Goal: Find contact information: Find contact information

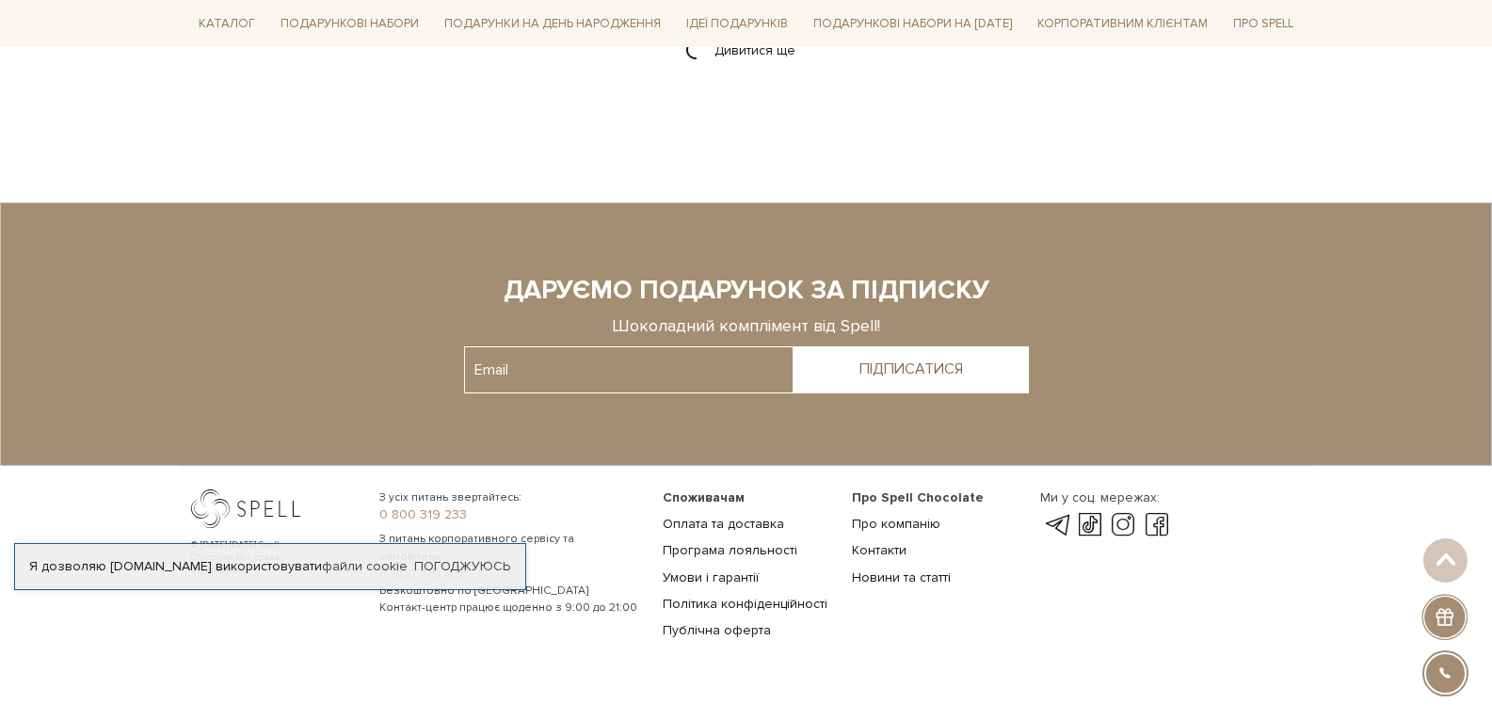
scroll to position [2822, 0]
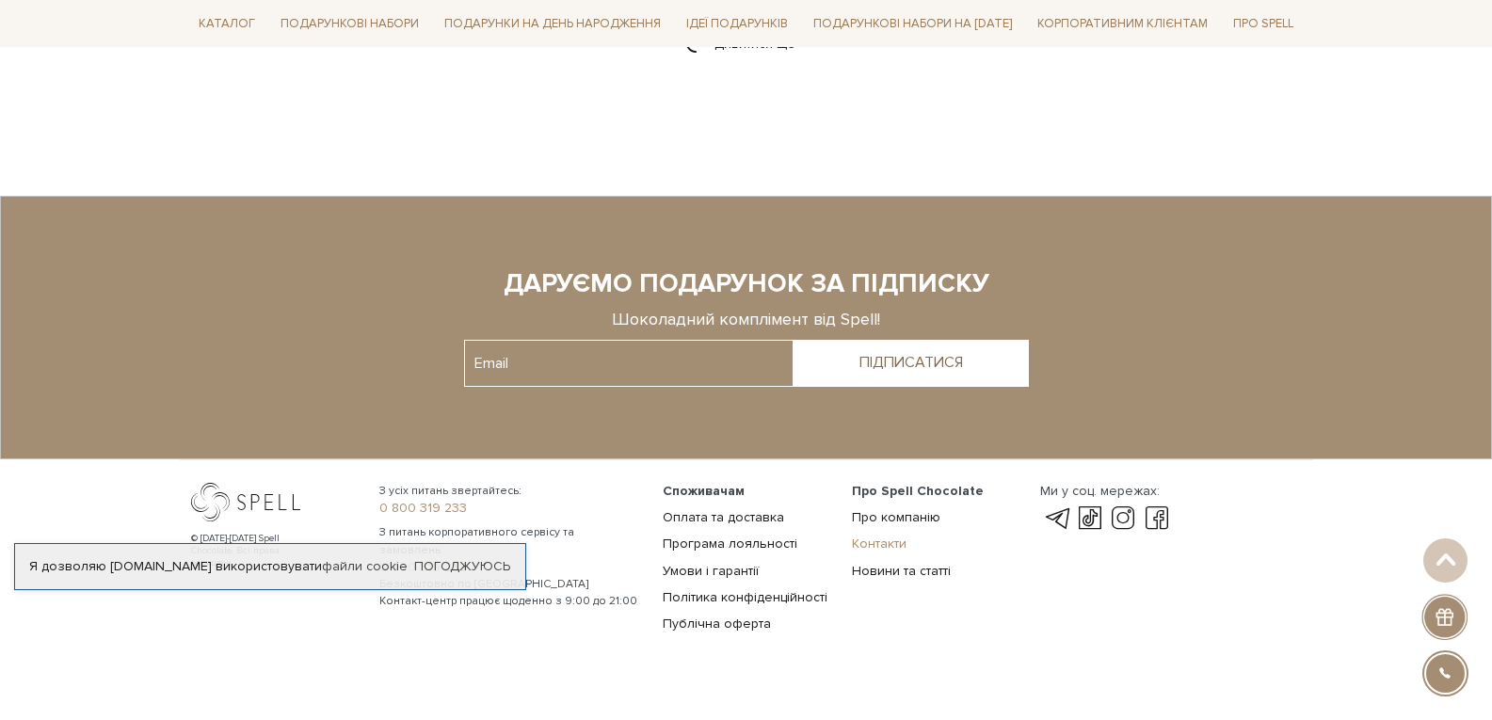
click at [864, 536] on link "Контакти" at bounding box center [879, 544] width 55 height 16
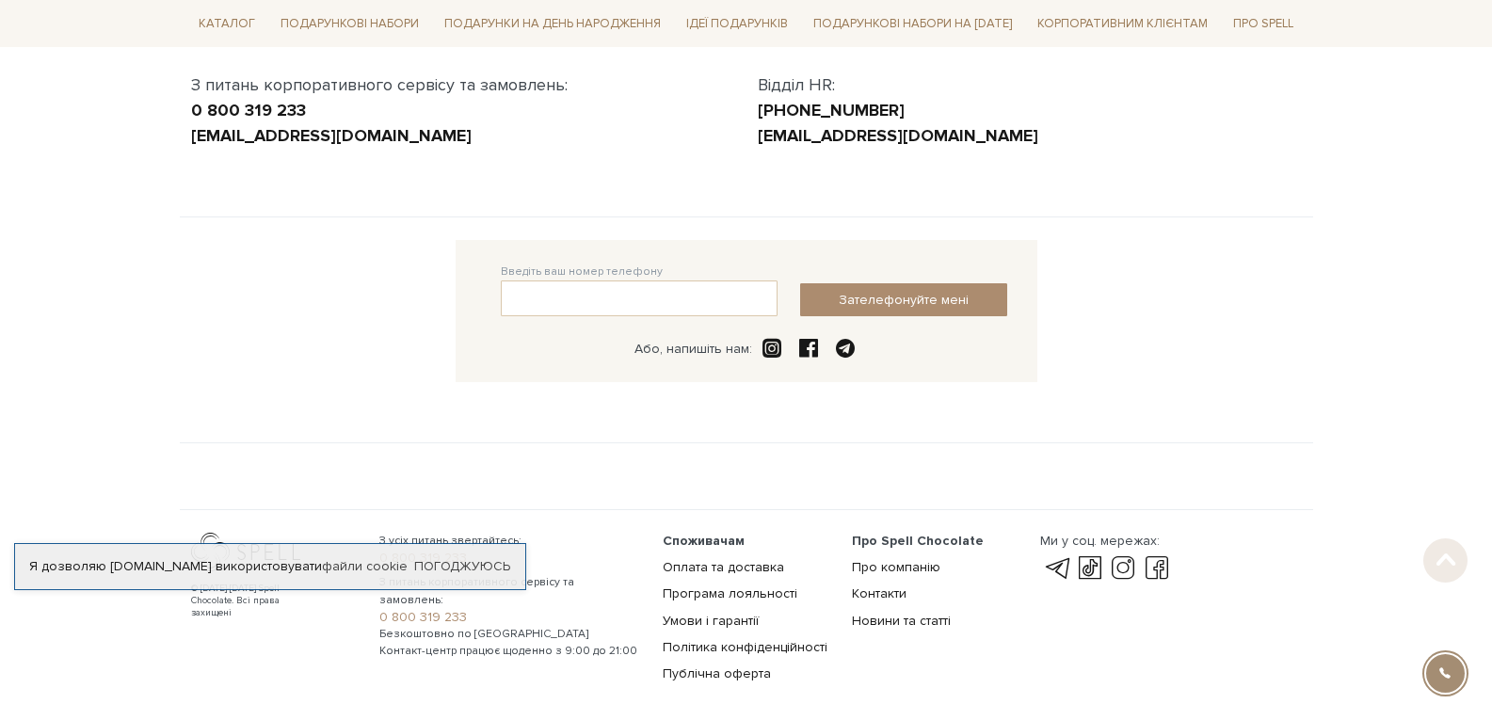
scroll to position [415, 0]
